Goal: Transaction & Acquisition: Book appointment/travel/reservation

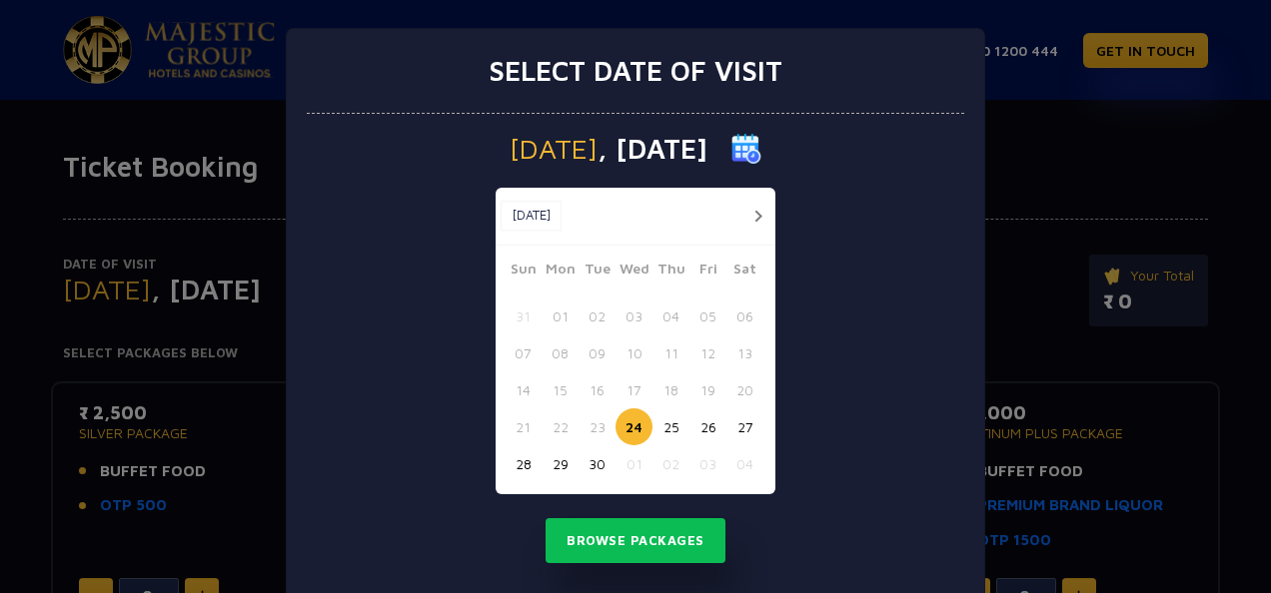
click at [855, 188] on div "[DATE] [DATE] [DATE] Sun Mon Tue Wed Thu Fri Sat 31 01 02 03 04 05 06 07 08 09 …" at bounding box center [635, 359] width 657 height 491
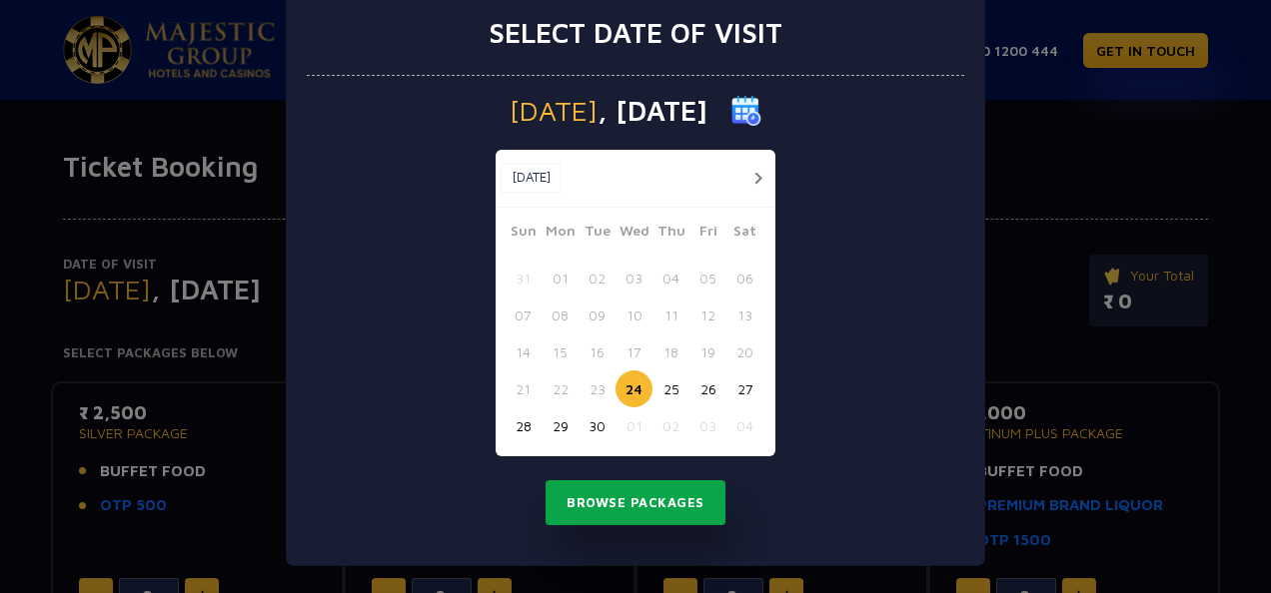
click at [687, 500] on button "Browse Packages" at bounding box center [635, 504] width 180 height 46
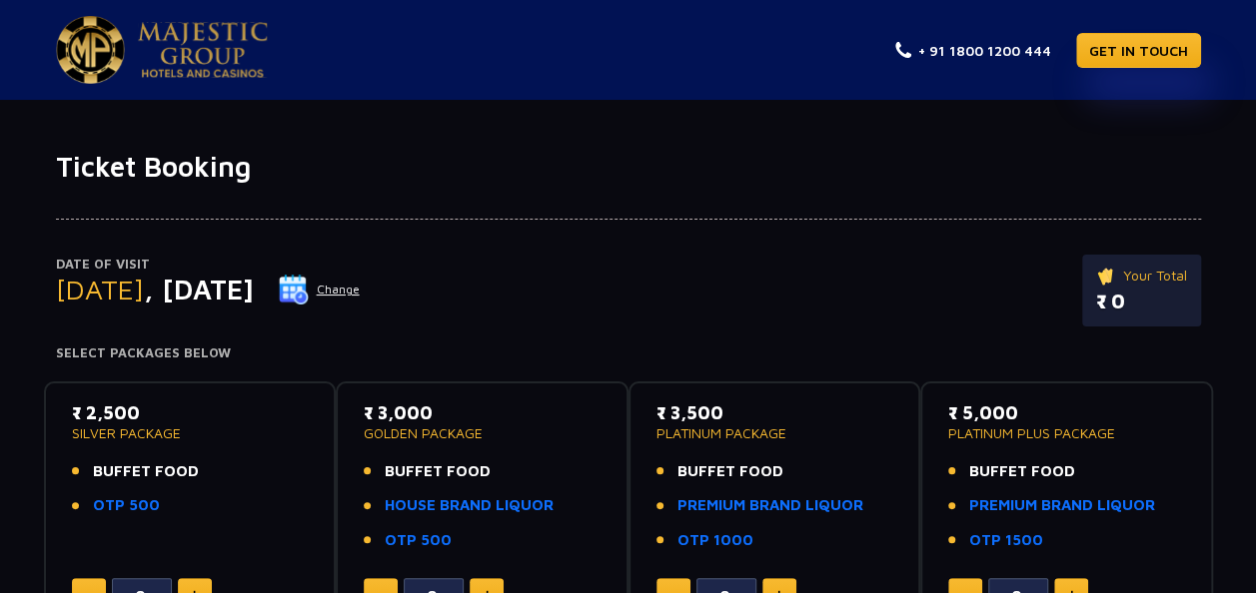
click at [395, 309] on div "Date of Visit [DATE] Change Your Total ₹ 0" at bounding box center [628, 301] width 1145 height 92
click at [309, 298] on img at bounding box center [294, 290] width 30 height 30
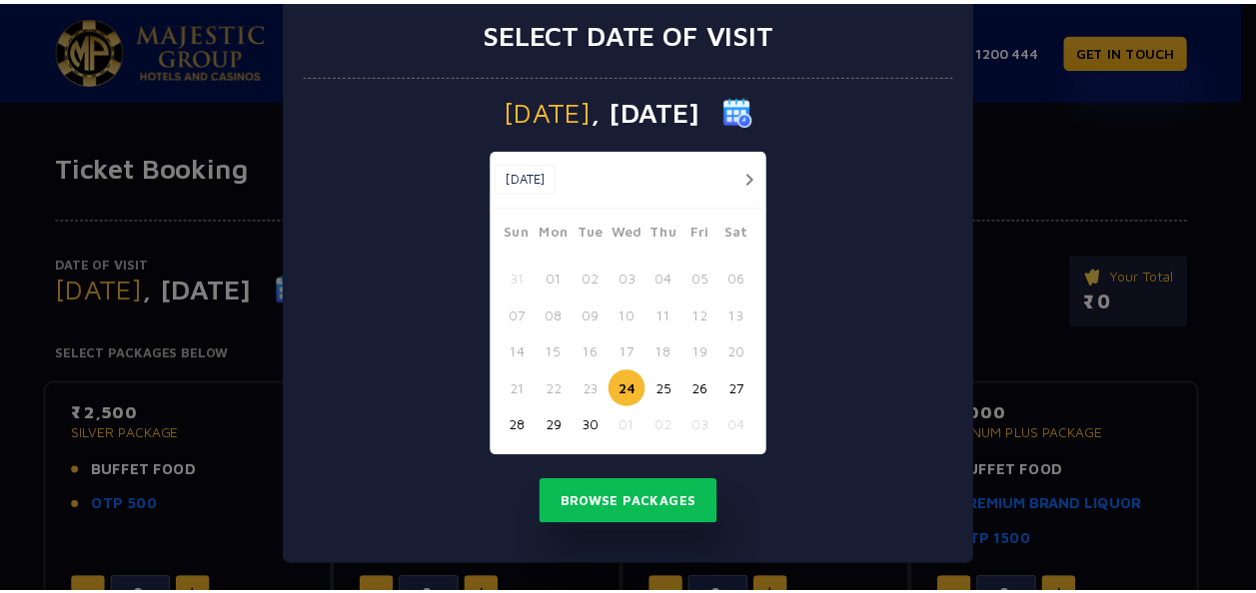
scroll to position [0, 0]
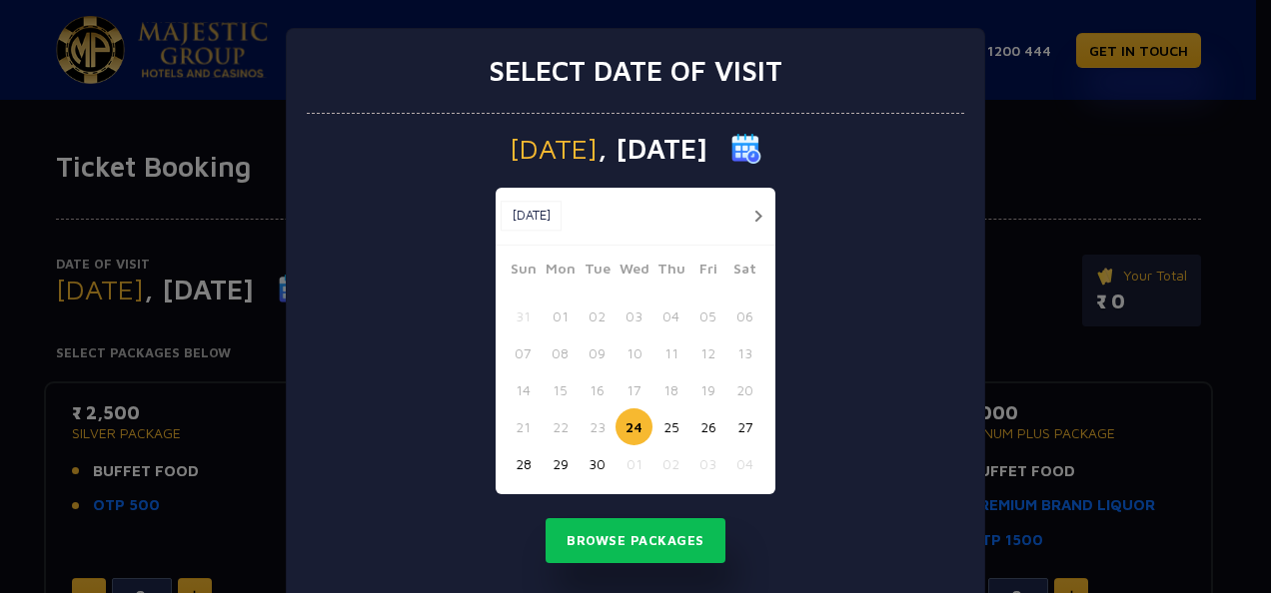
click at [745, 218] on button "button" at bounding box center [757, 216] width 25 height 25
click at [709, 216] on button "button" at bounding box center [720, 216] width 25 height 25
click at [749, 216] on button "button" at bounding box center [757, 216] width 25 height 25
click at [731, 428] on button "25" at bounding box center [744, 427] width 37 height 37
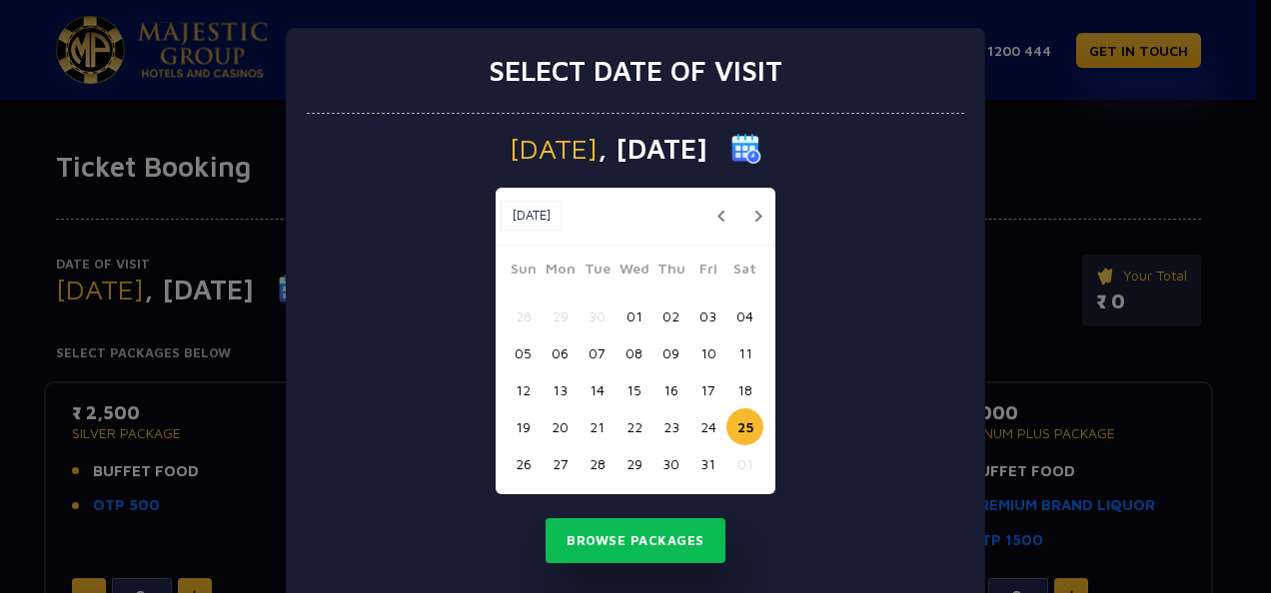
click at [897, 291] on div "[DATE] [DATE] [DATE] Sun Mon Tue Wed Thu Fri Sat 28 29 30 01 02 03 04 05 06 07 …" at bounding box center [635, 359] width 657 height 491
click at [704, 539] on button "Browse Packages" at bounding box center [635, 542] width 180 height 46
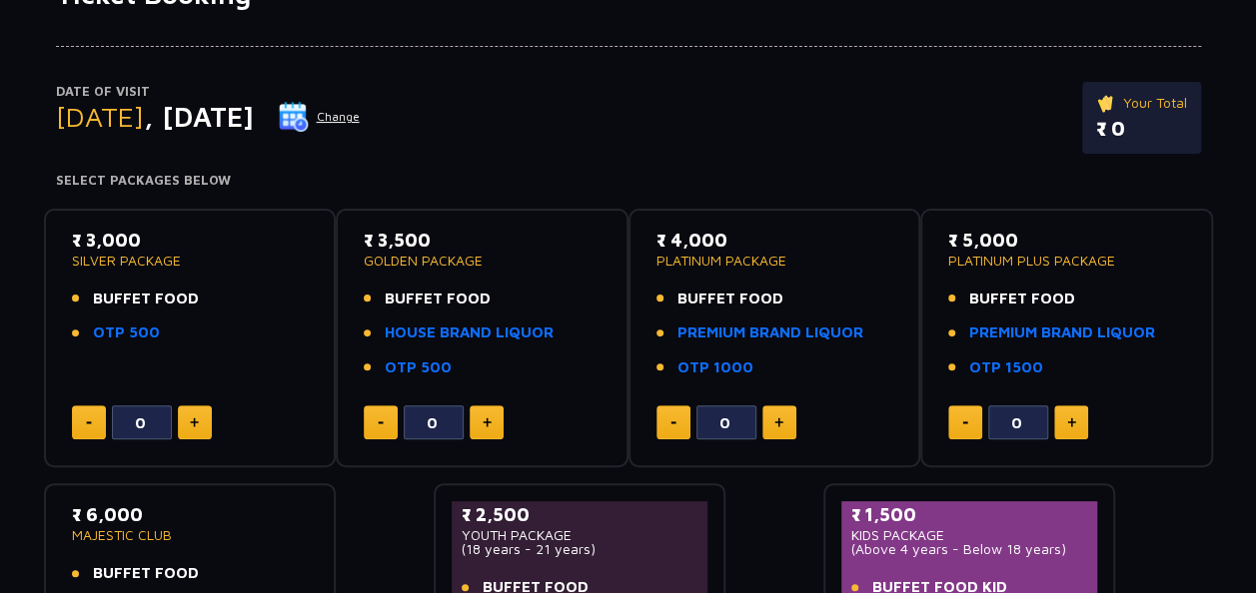
scroll to position [142, 0]
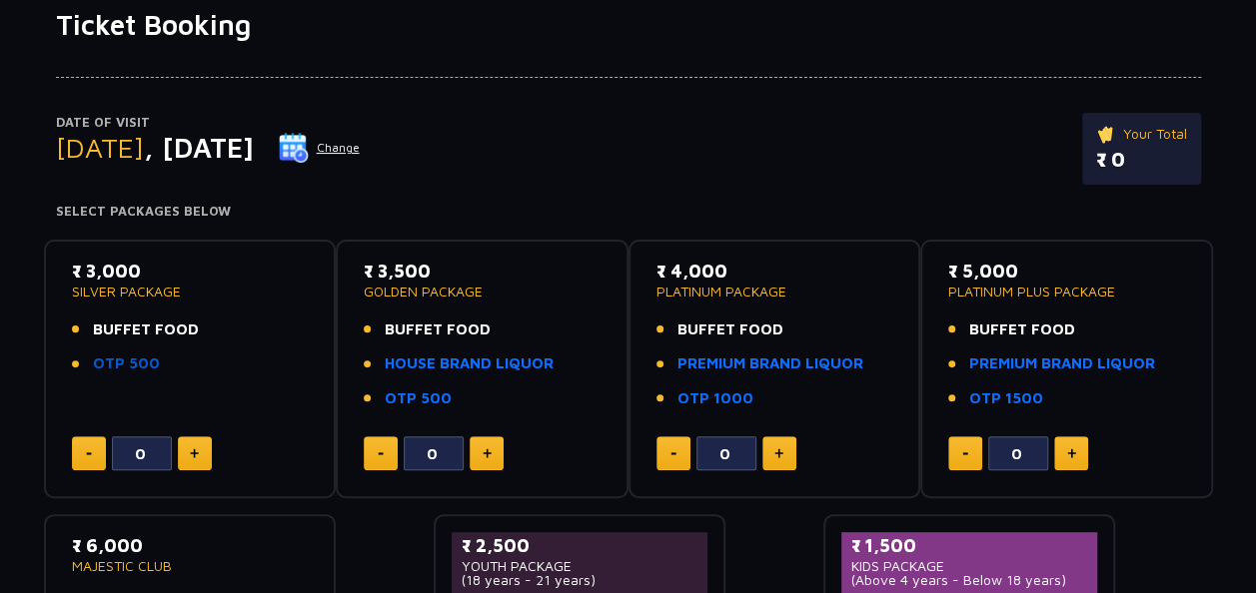
click at [137, 362] on link "OTP 500" at bounding box center [126, 364] width 67 height 23
click at [124, 330] on span "BUFFET FOOD" at bounding box center [146, 330] width 106 height 23
click at [132, 333] on span "BUFFET FOOD" at bounding box center [146, 330] width 106 height 23
click at [128, 310] on div "₹ 3,000 SILVER PACKAGE BUFFET FOOD OTP 500" at bounding box center [190, 323] width 237 height 130
click at [137, 285] on p "SILVER PACKAGE" at bounding box center [190, 292] width 237 height 14
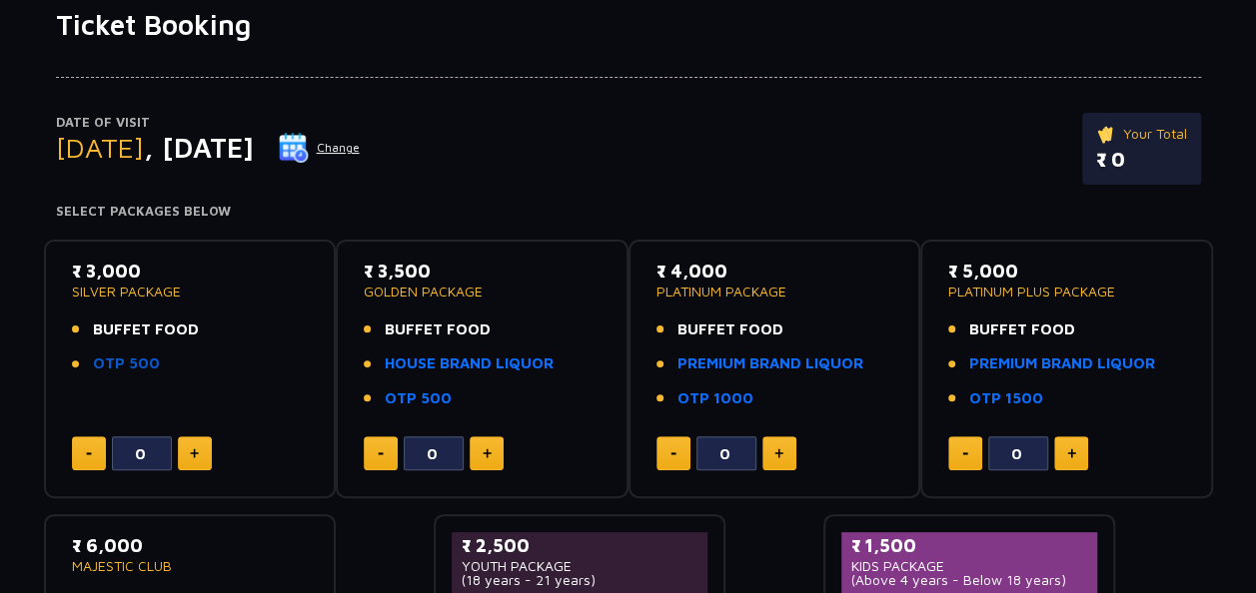
click at [146, 364] on link "OTP 500" at bounding box center [126, 364] width 67 height 23
click at [222, 286] on p "SILVER PACKAGE" at bounding box center [190, 292] width 237 height 14
click at [143, 287] on p "SILVER PACKAGE" at bounding box center [190, 292] width 237 height 14
click at [134, 287] on p "SILVER PACKAGE" at bounding box center [190, 292] width 237 height 14
click at [124, 287] on p "SILVER PACKAGE" at bounding box center [190, 292] width 237 height 14
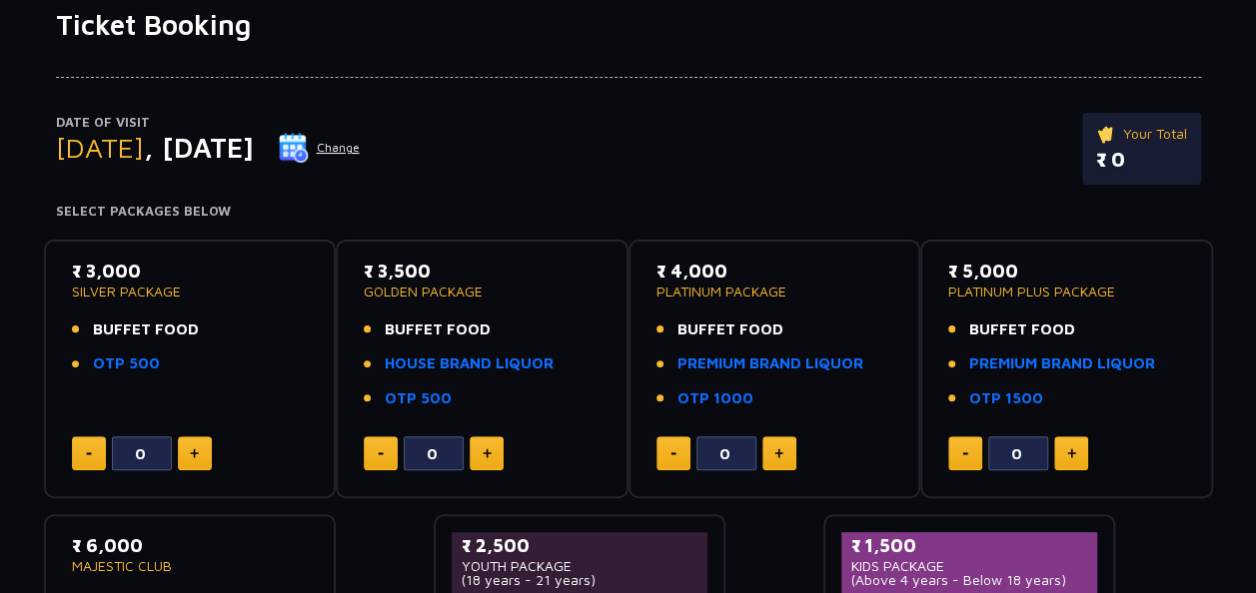
click at [124, 287] on p "SILVER PACKAGE" at bounding box center [190, 292] width 237 height 14
drag, startPoint x: 124, startPoint y: 287, endPoint x: 249, endPoint y: 302, distance: 125.8
click at [249, 302] on div "₹ 3,000 SILVER PACKAGE BUFFET FOOD OTP 500" at bounding box center [190, 323] width 237 height 130
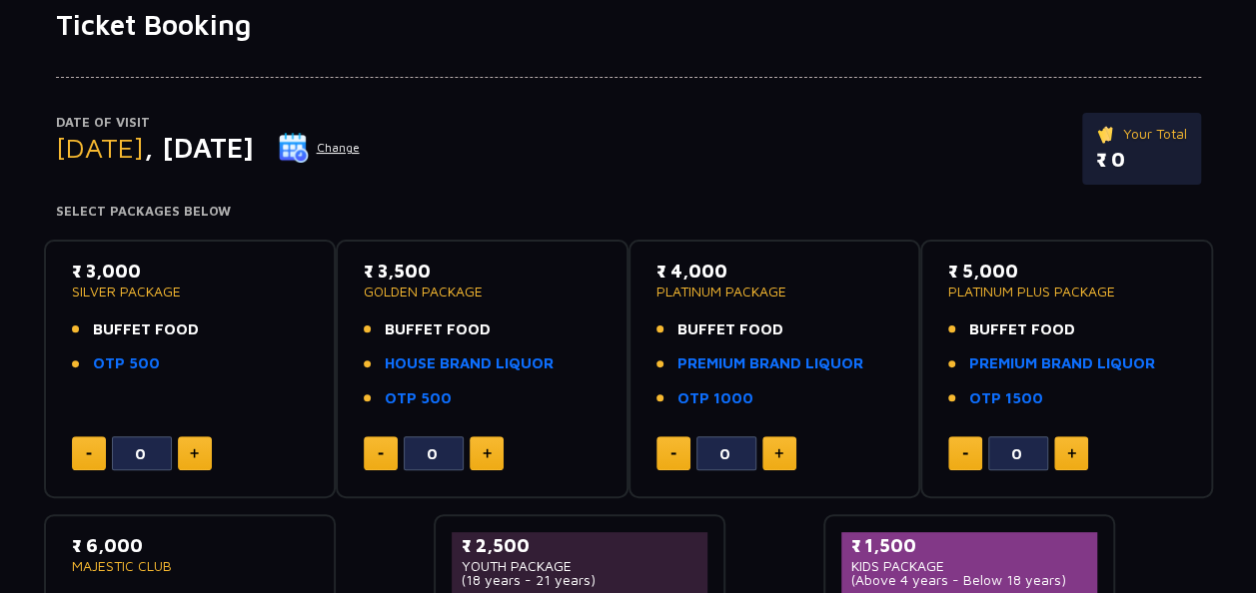
click at [361, 153] on button "Change" at bounding box center [319, 148] width 83 height 32
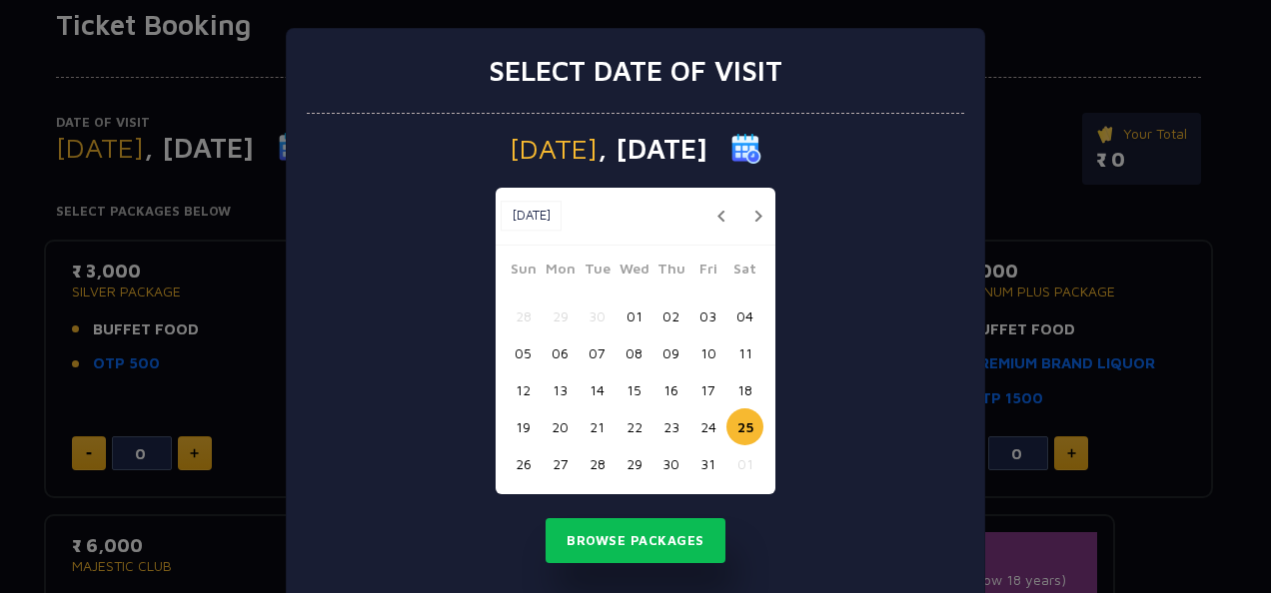
click at [699, 420] on button "24" at bounding box center [707, 427] width 37 height 37
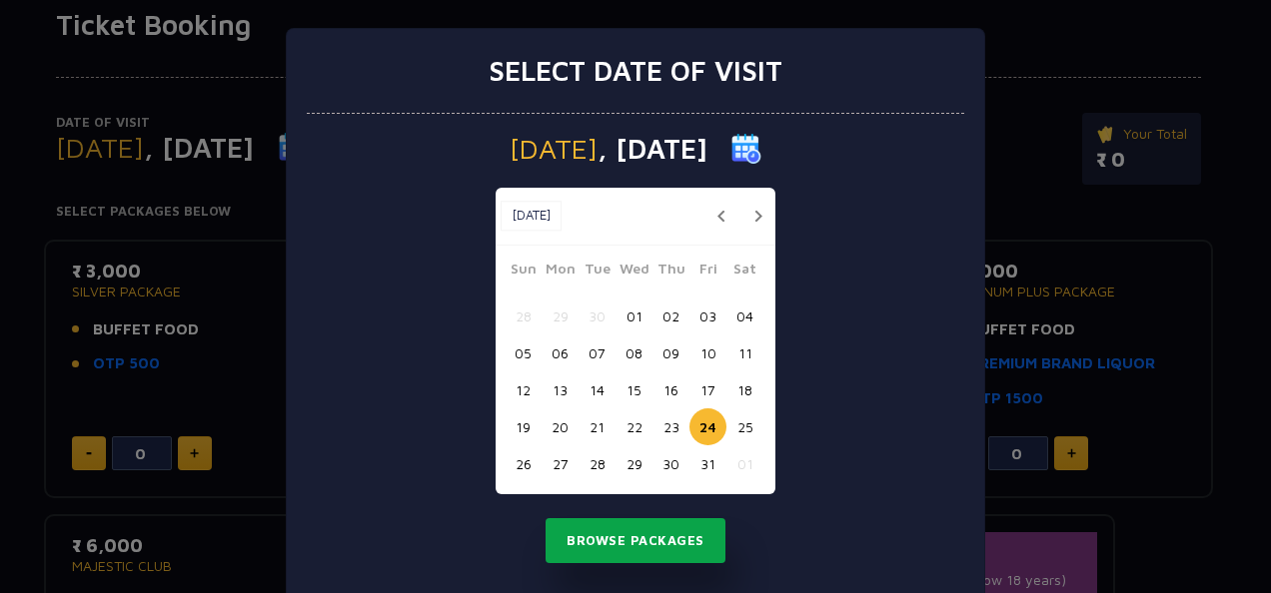
click at [626, 549] on button "Browse Packages" at bounding box center [635, 542] width 180 height 46
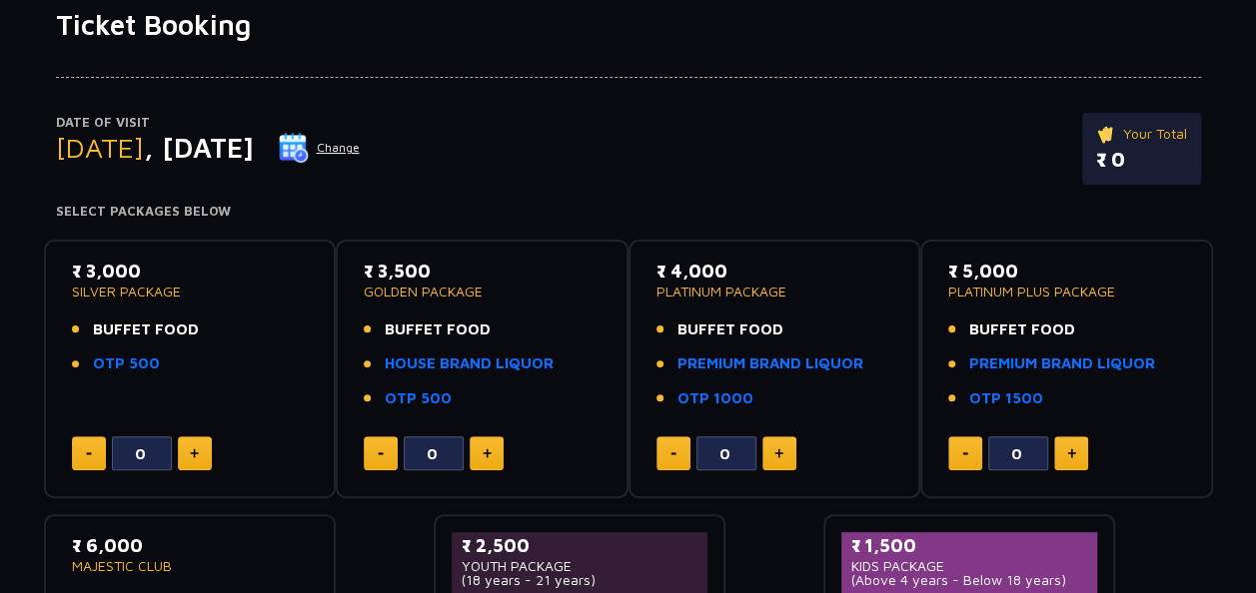
click at [209, 451] on button at bounding box center [195, 454] width 34 height 34
click at [207, 451] on button at bounding box center [195, 454] width 34 height 34
click at [68, 449] on div "₹ 3,000 SILVER PACKAGE BUFFET FOOD OTP 500 2" at bounding box center [190, 370] width 257 height 224
click at [82, 457] on button at bounding box center [89, 454] width 34 height 34
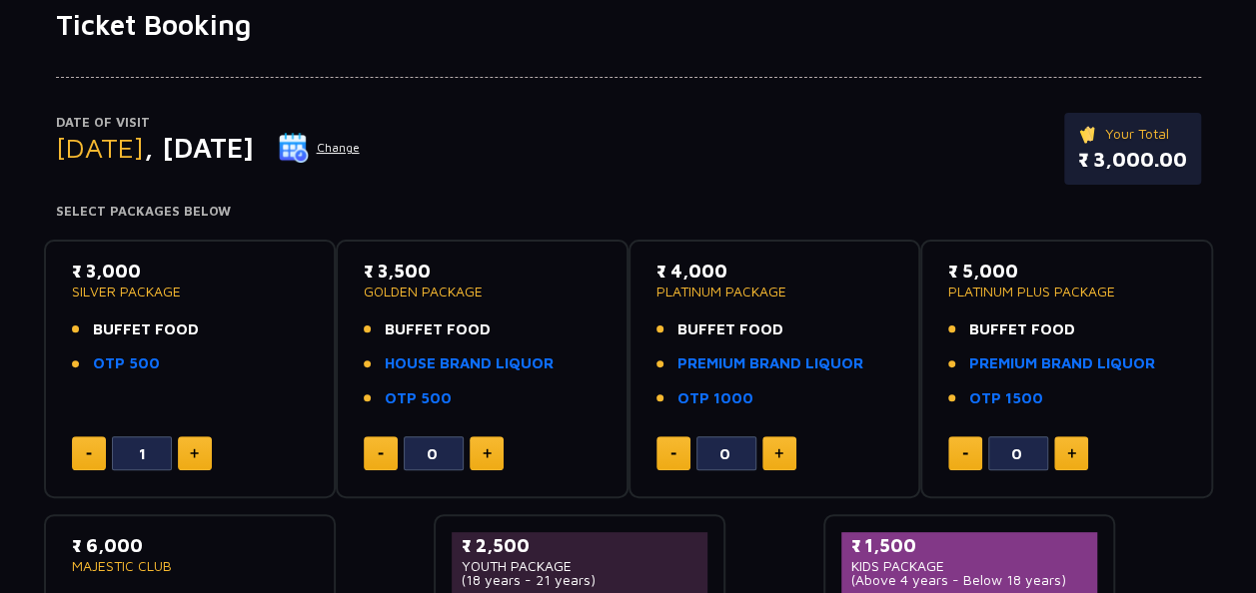
type input "0"
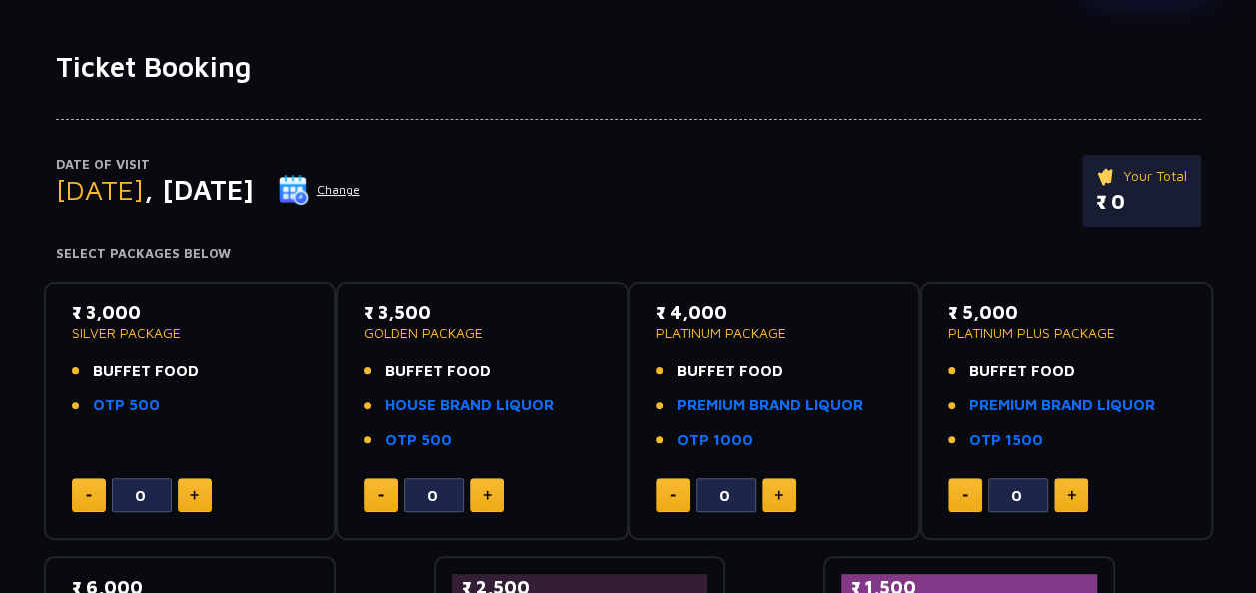
scroll to position [0, 0]
